Goal: Information Seeking & Learning: Learn about a topic

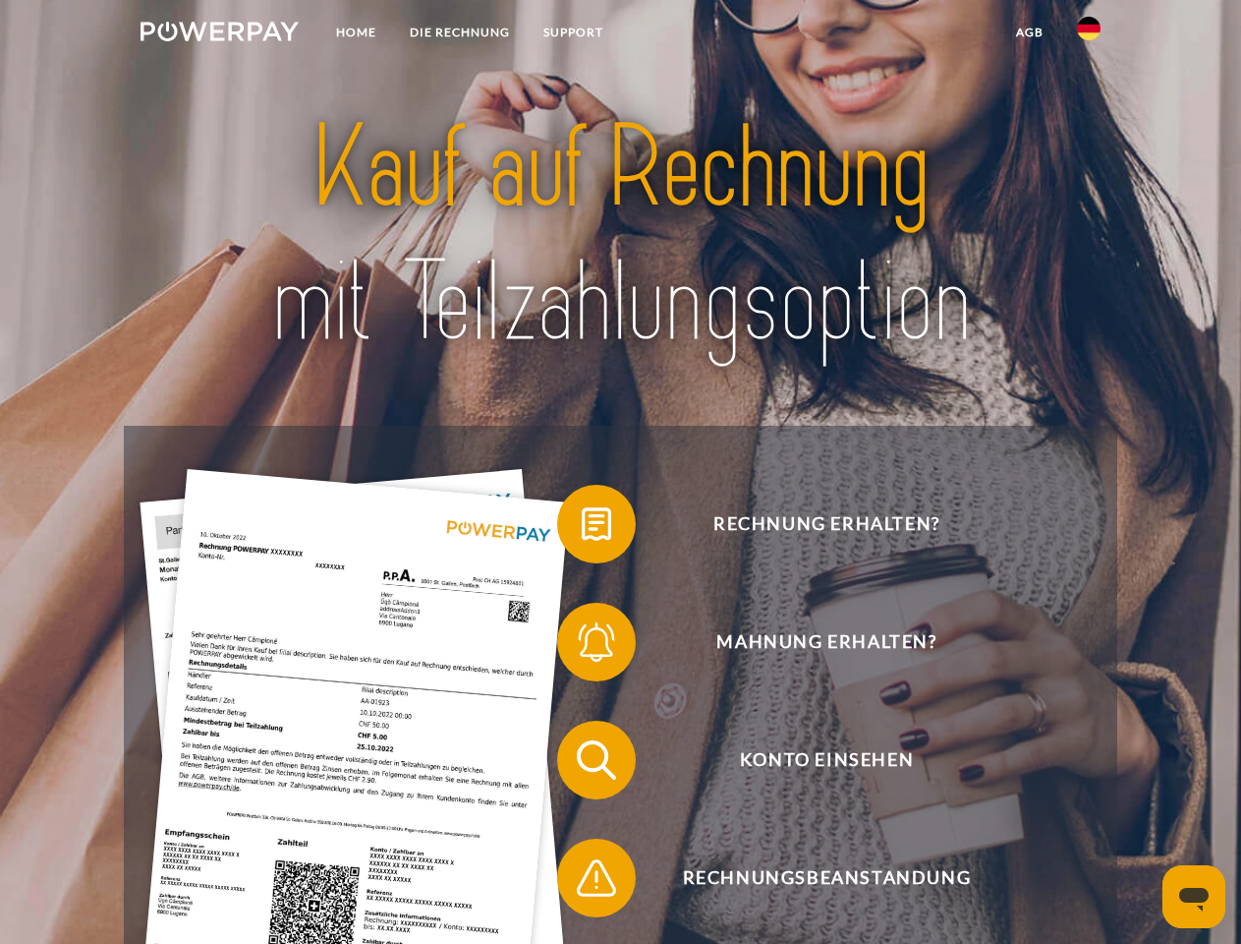
click at [219, 34] on img at bounding box center [220, 32] width 158 height 20
click at [1089, 34] on img at bounding box center [1089, 29] width 24 height 24
click at [1029, 32] on link "agb" at bounding box center [1030, 32] width 61 height 35
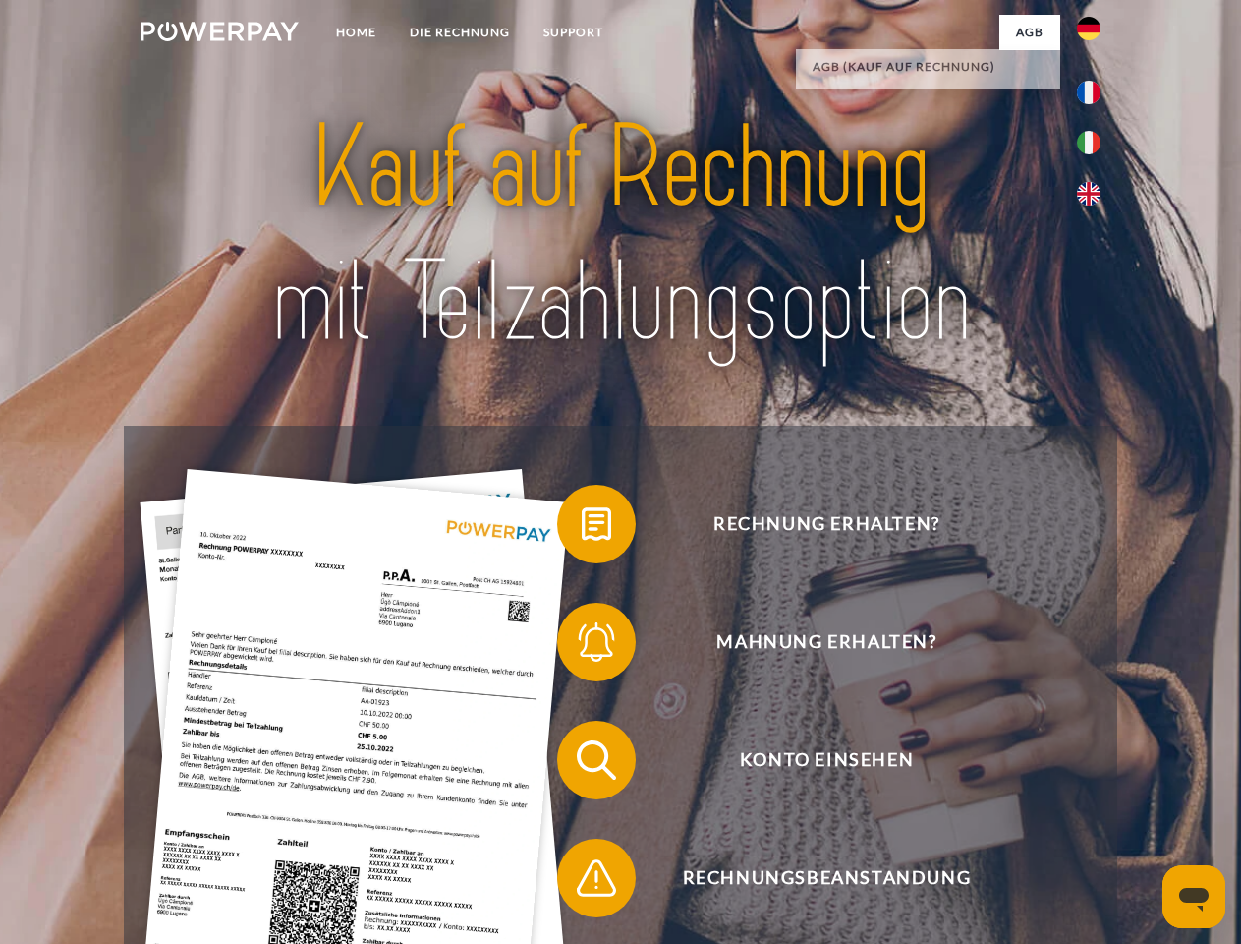
click at [582, 528] on span at bounding box center [567, 524] width 98 height 98
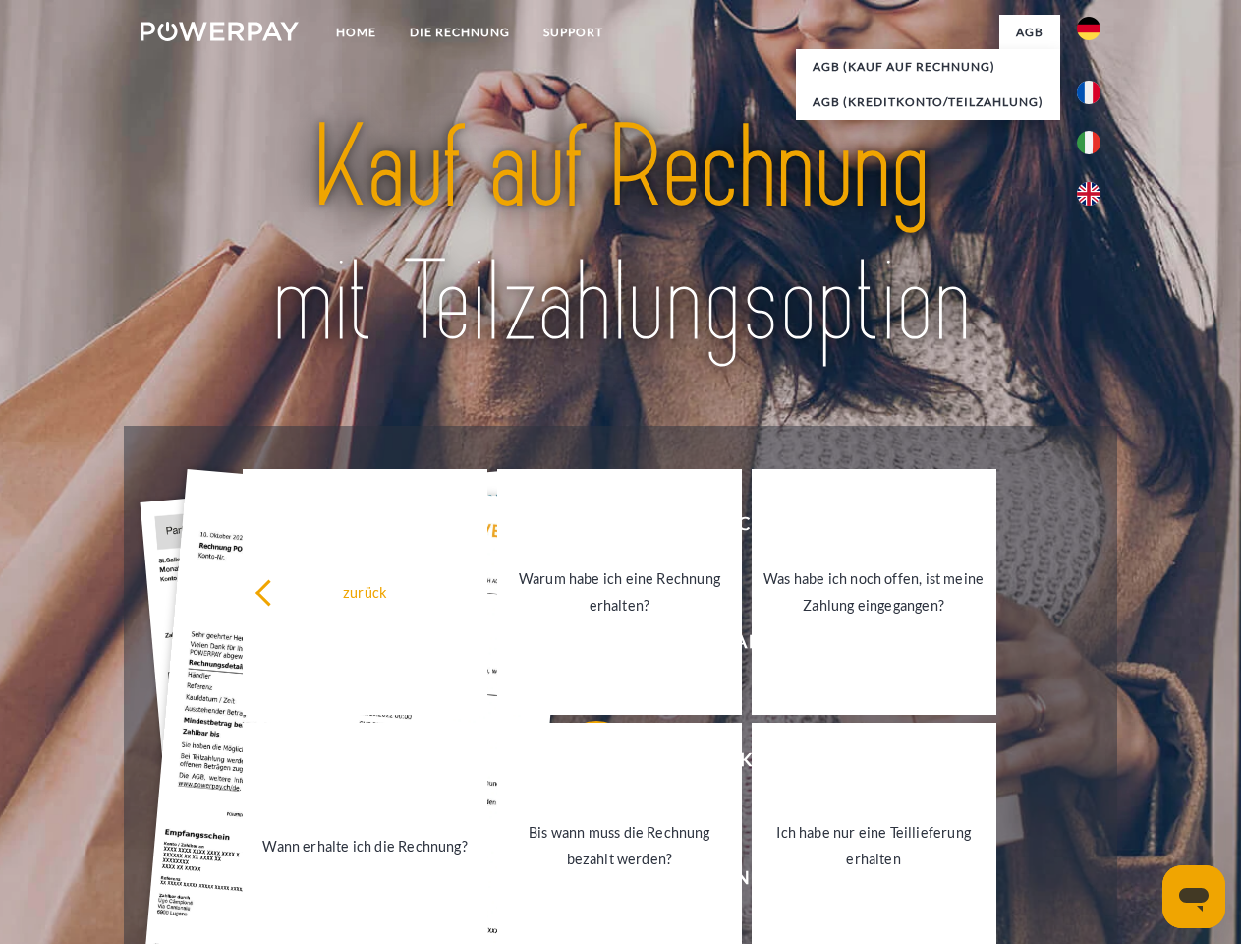
click at [582, 646] on div "zurück Warum habe ich eine Rechnung erhalten? Was habe ich noch offen, ist mein…" at bounding box center [620, 718] width 794 height 507
click at [582, 764] on link "Bis wann muss die Rechnung bezahlt werden?" at bounding box center [619, 845] width 245 height 246
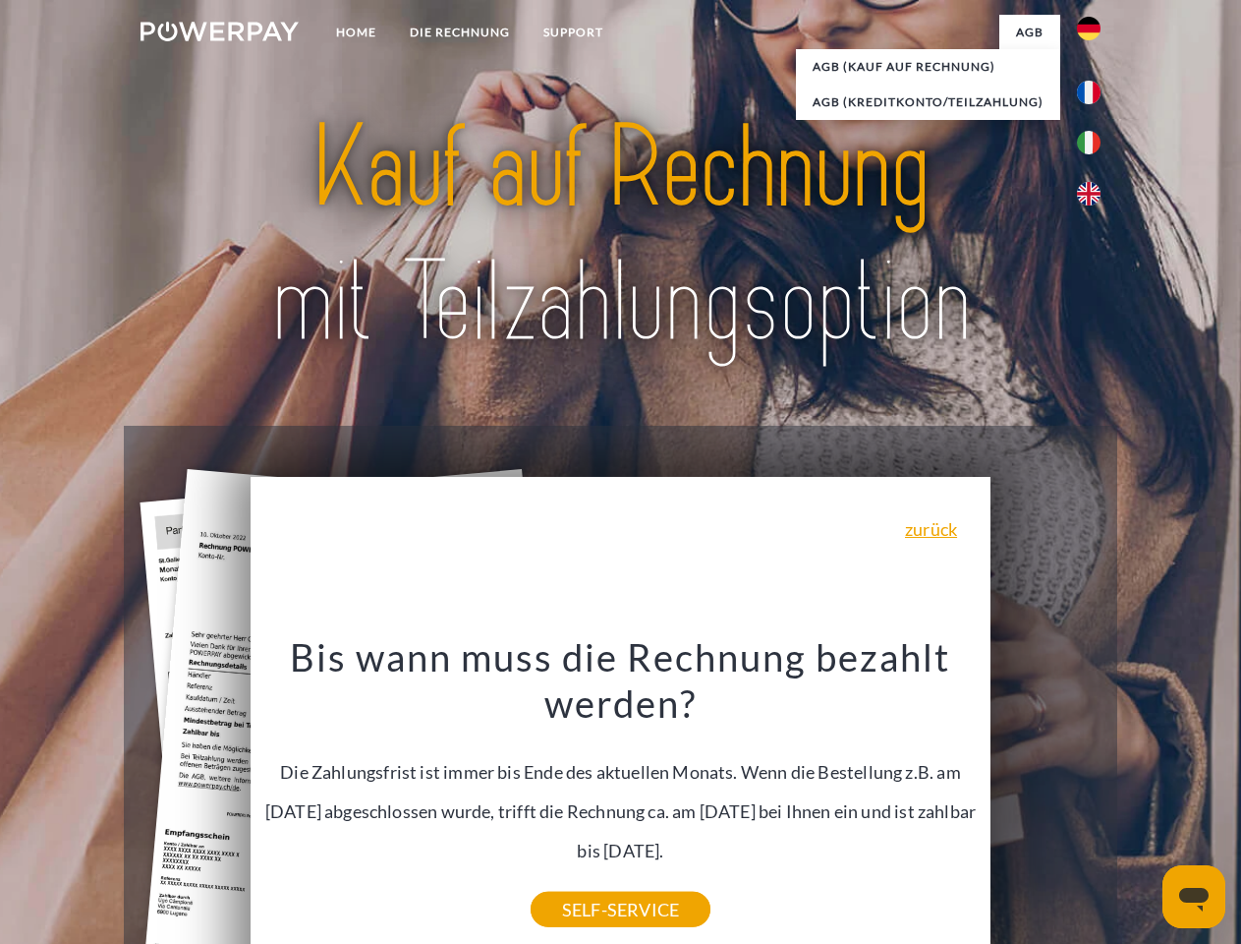
click at [582, 882] on div "Bis wann muss die Rechnung bezahlt werden? Die Zahlungsfrist ist immer bis Ende…" at bounding box center [621, 771] width 718 height 276
click at [1194, 896] on icon "Messaging-Fenster öffnen" at bounding box center [1194, 900] width 29 height 24
